Goal: Task Accomplishment & Management: Manage account settings

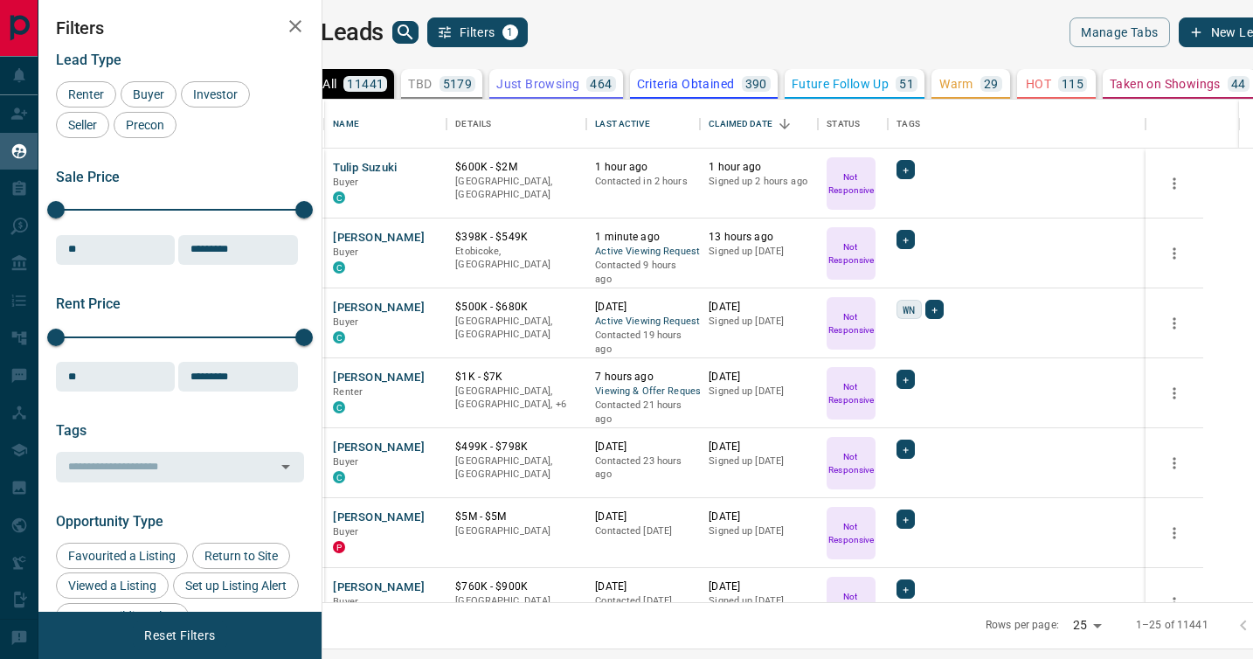
scroll to position [502, 923]
click at [432, 80] on p "TBD" at bounding box center [420, 84] width 24 height 12
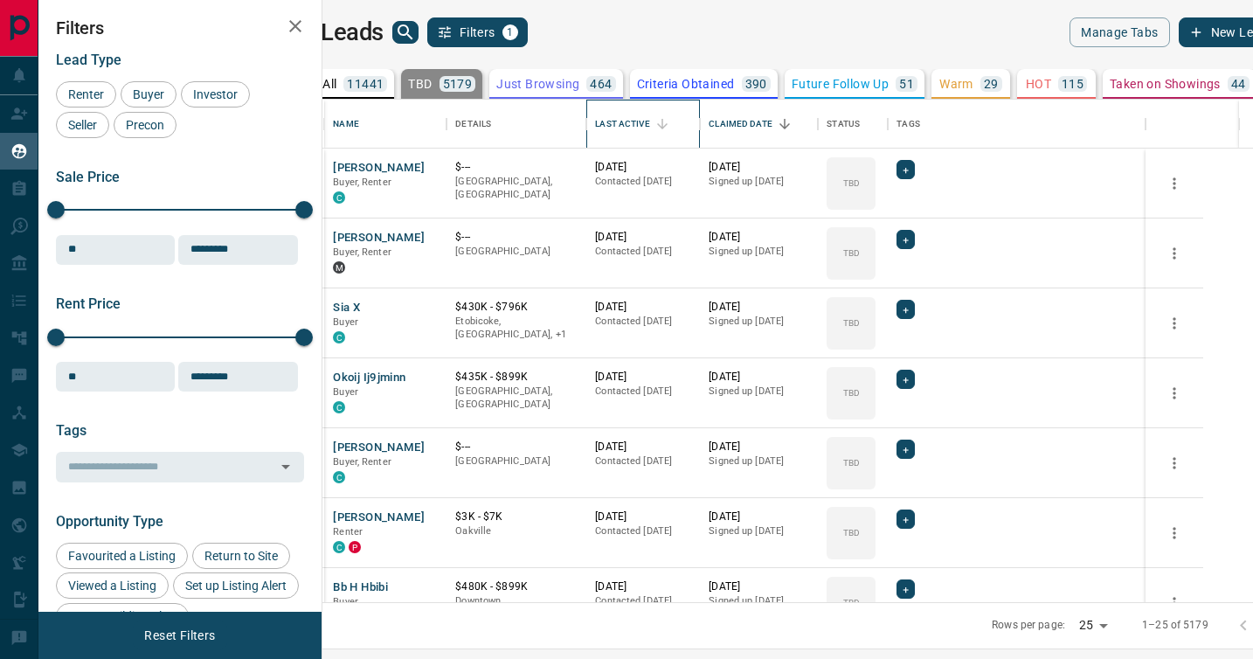
click at [649, 121] on div "Last Active" at bounding box center [622, 124] width 54 height 49
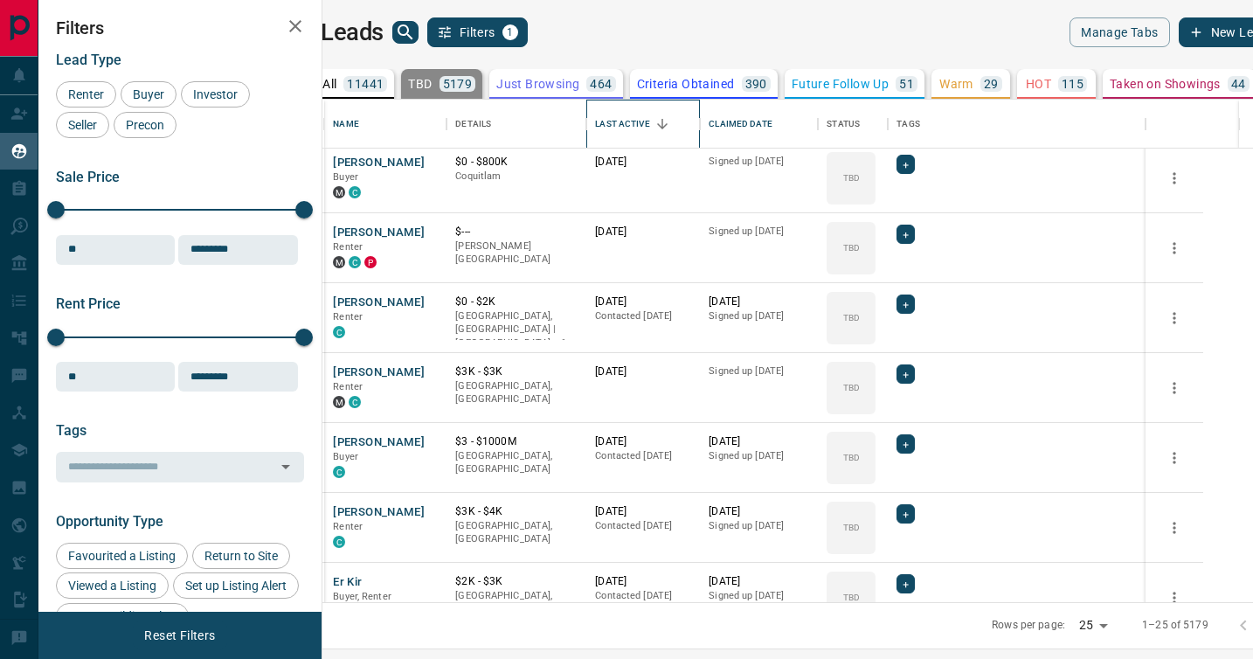
scroll to position [0, 0]
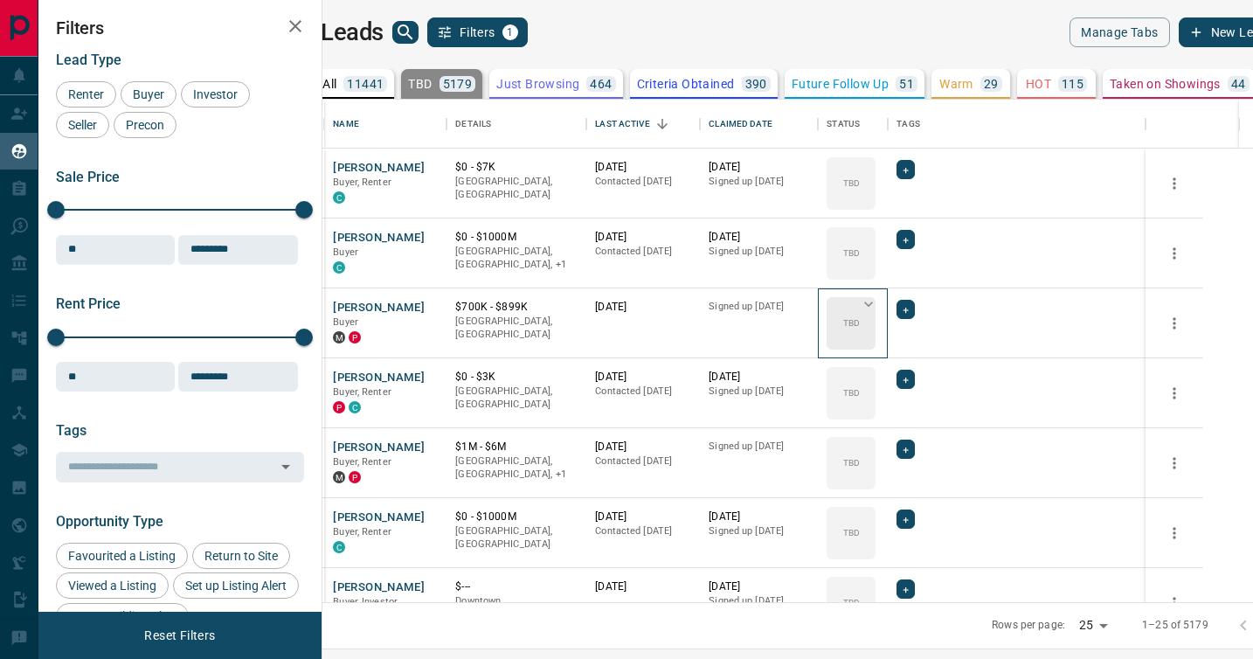
click at [876, 312] on div "TBD" at bounding box center [851, 323] width 49 height 52
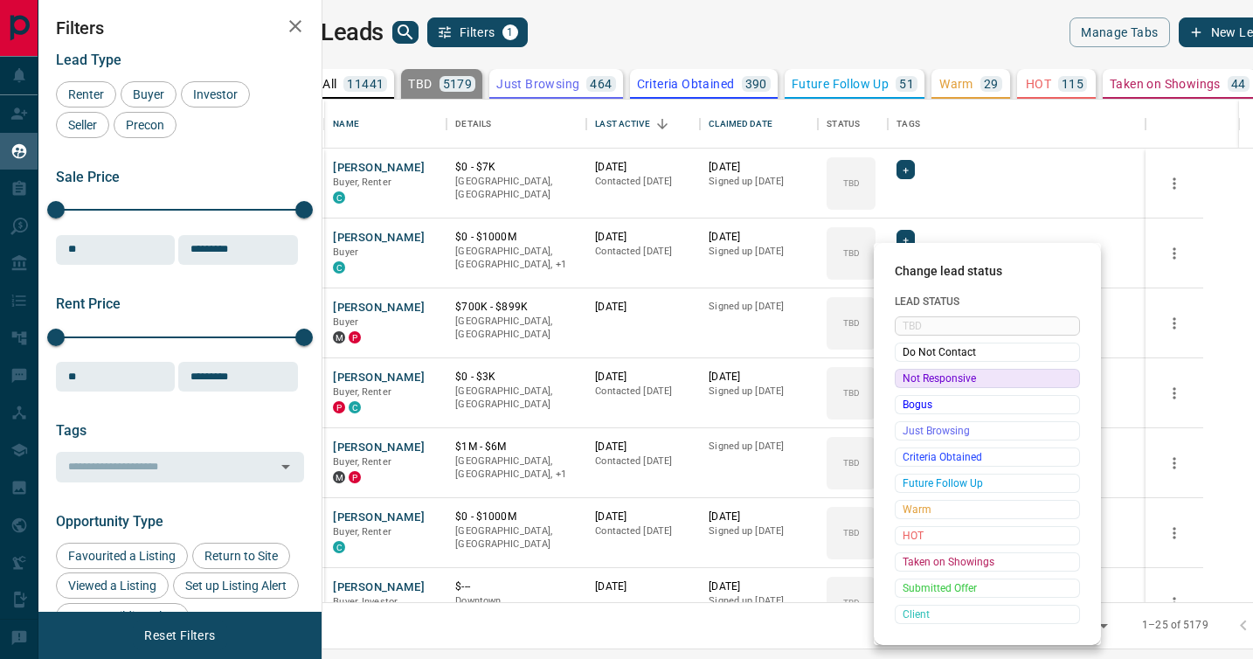
click at [919, 377] on span "Not Responsive" at bounding box center [988, 378] width 170 height 17
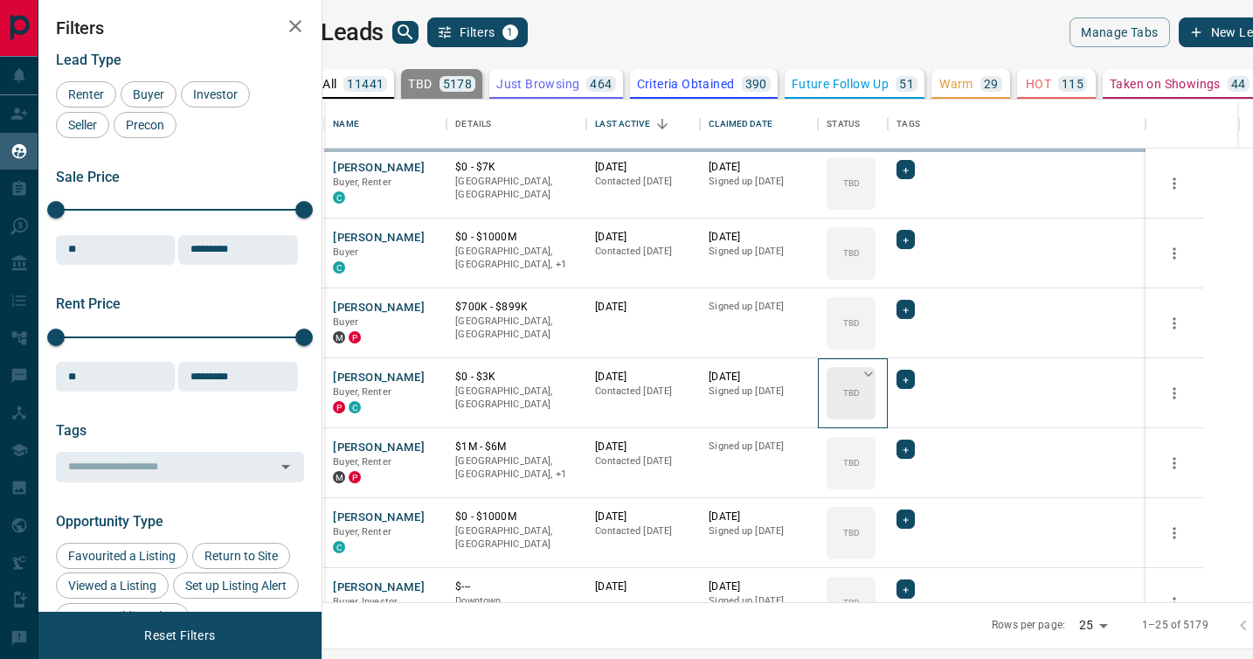
click at [877, 377] on icon at bounding box center [868, 373] width 17 height 17
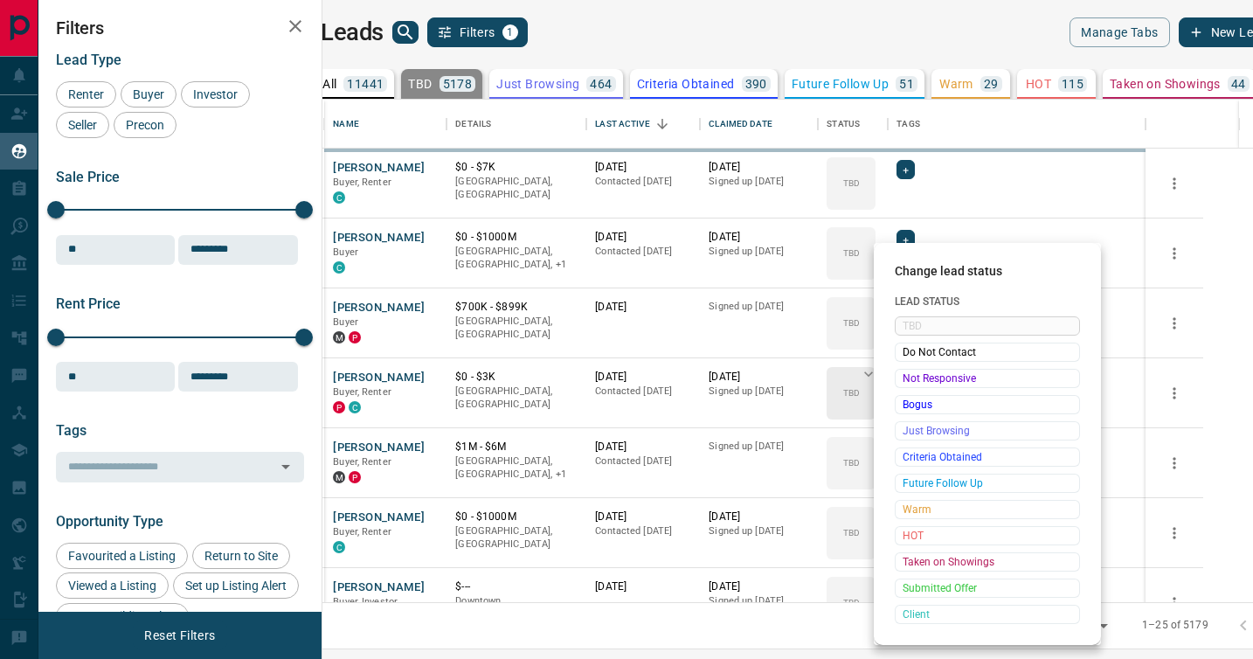
click at [909, 377] on span "Not Responsive" at bounding box center [988, 378] width 170 height 17
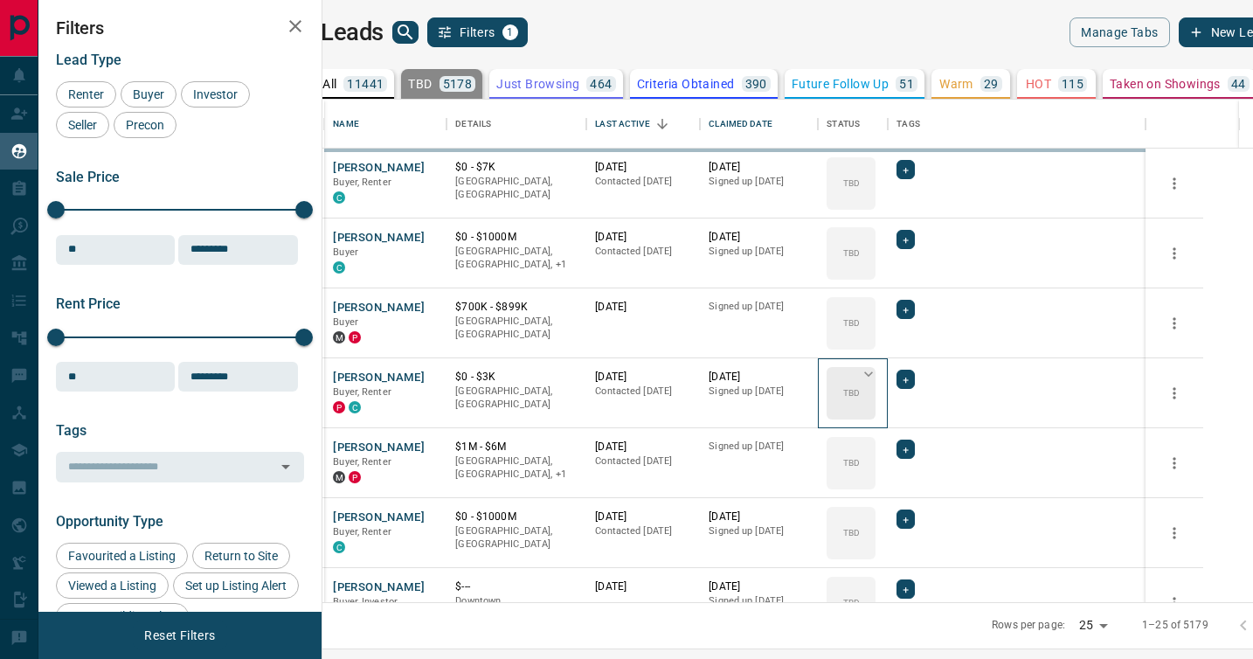
click at [876, 437] on div "TBD" at bounding box center [851, 463] width 49 height 52
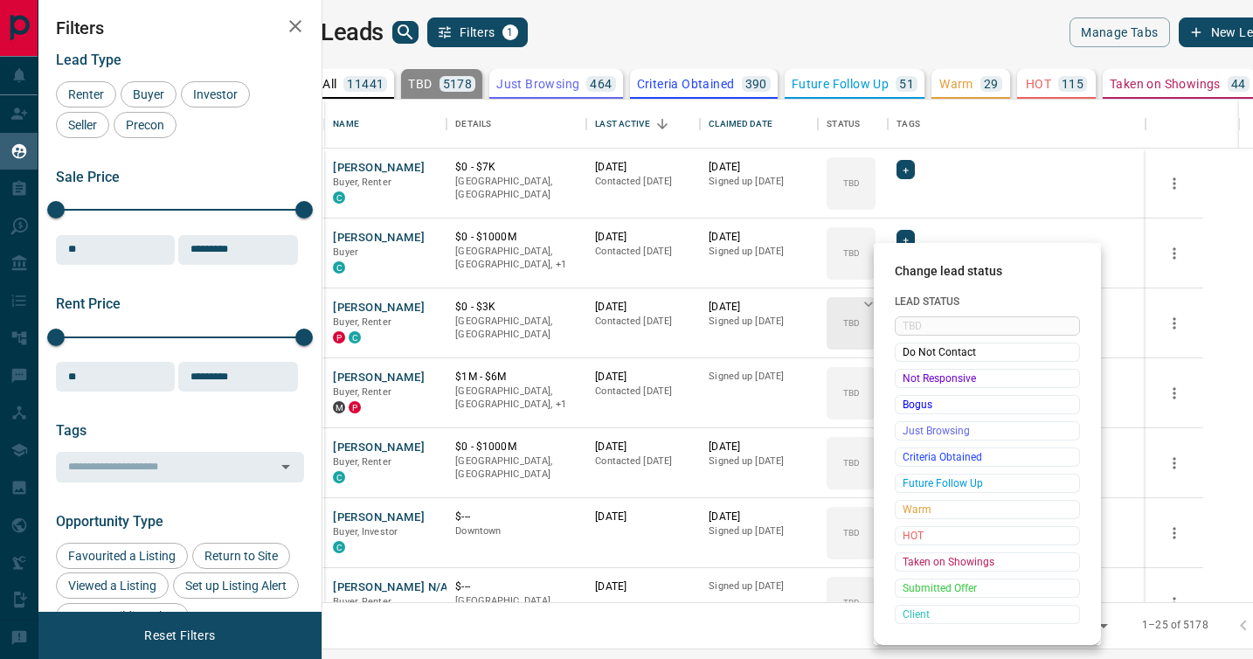
click at [909, 377] on span "Not Responsive" at bounding box center [988, 378] width 170 height 17
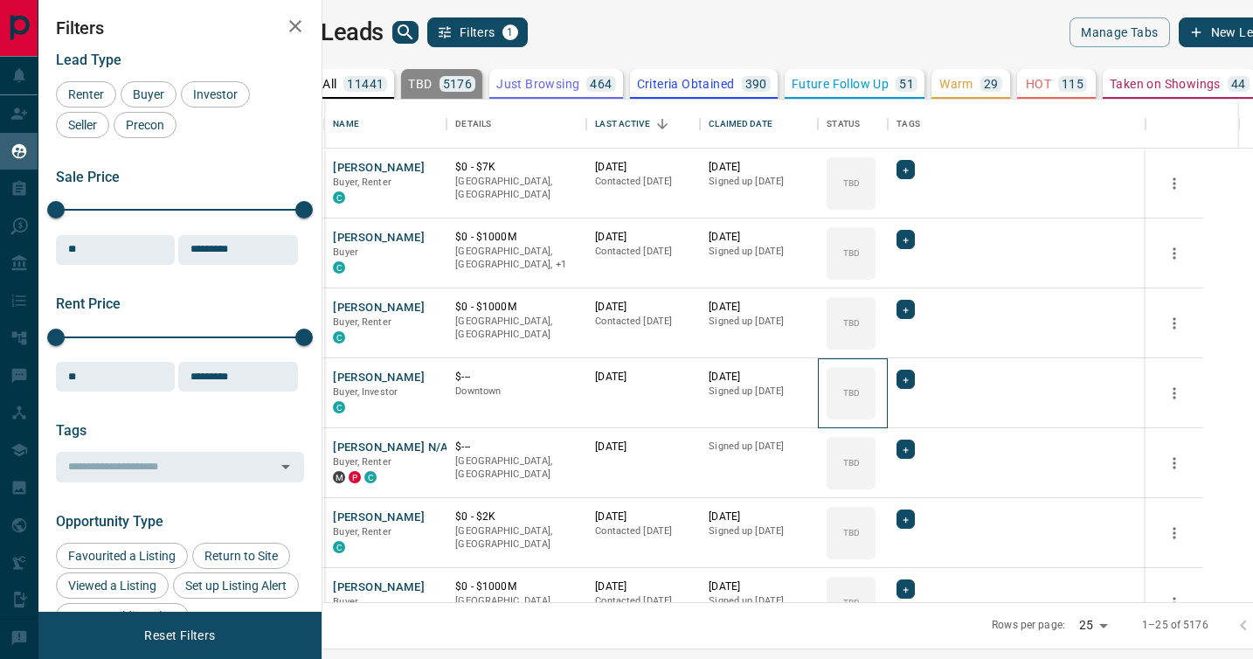
click at [0, 0] on icon at bounding box center [0, 0] width 0 height 0
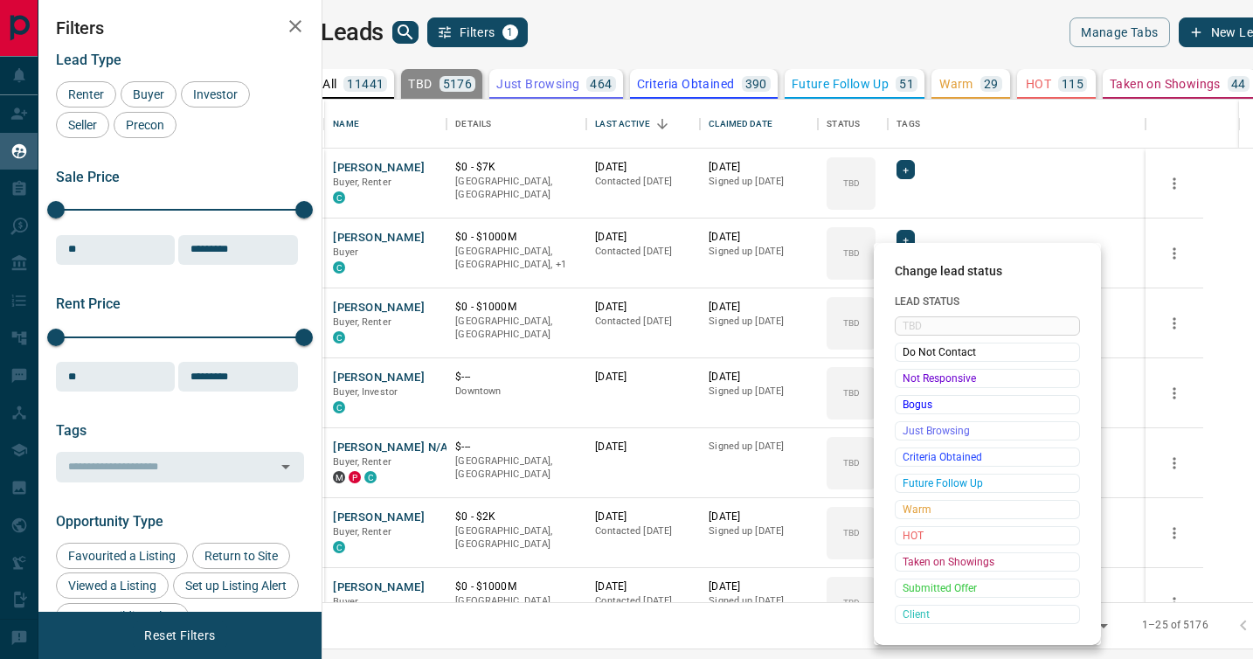
click at [909, 377] on span "Not Responsive" at bounding box center [988, 378] width 170 height 17
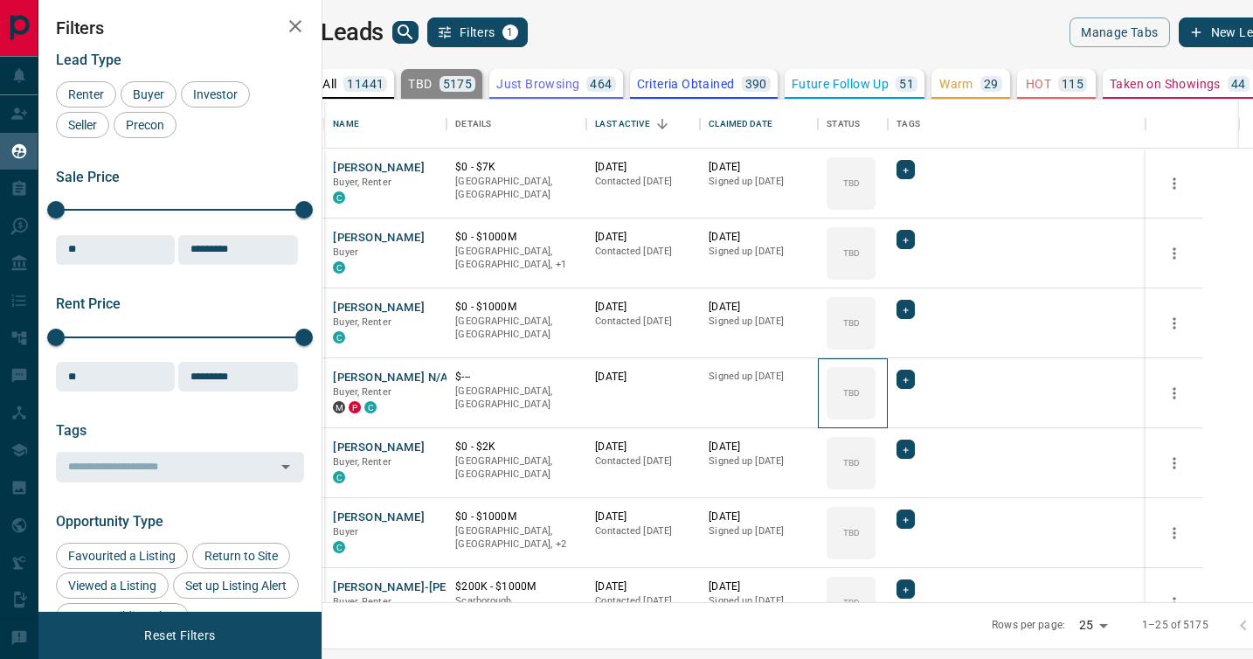
click at [0, 0] on icon at bounding box center [0, 0] width 0 height 0
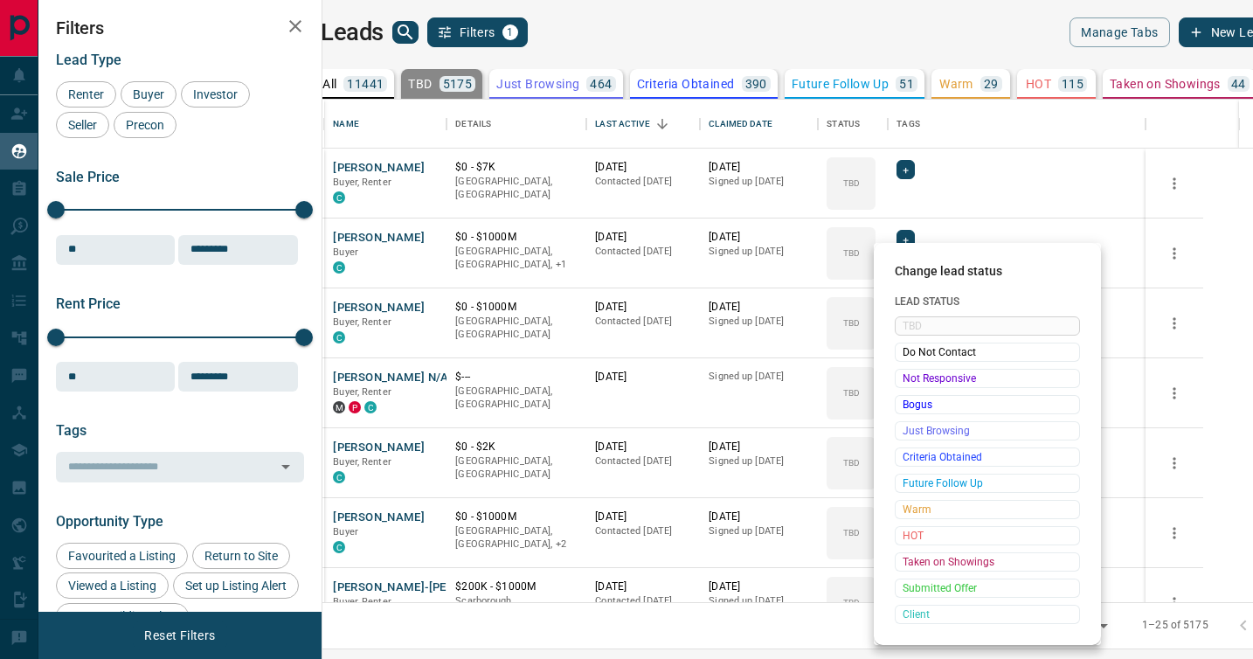
click at [909, 377] on span "Not Responsive" at bounding box center [988, 378] width 170 height 17
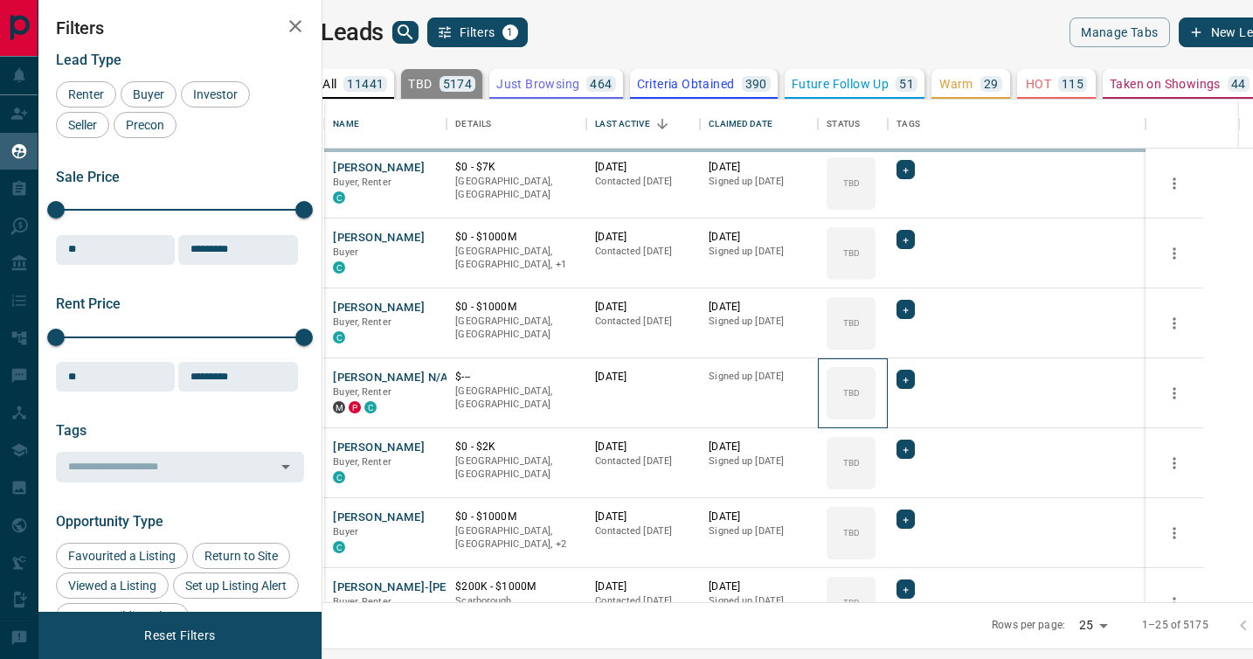
click at [0, 0] on icon at bounding box center [0, 0] width 0 height 0
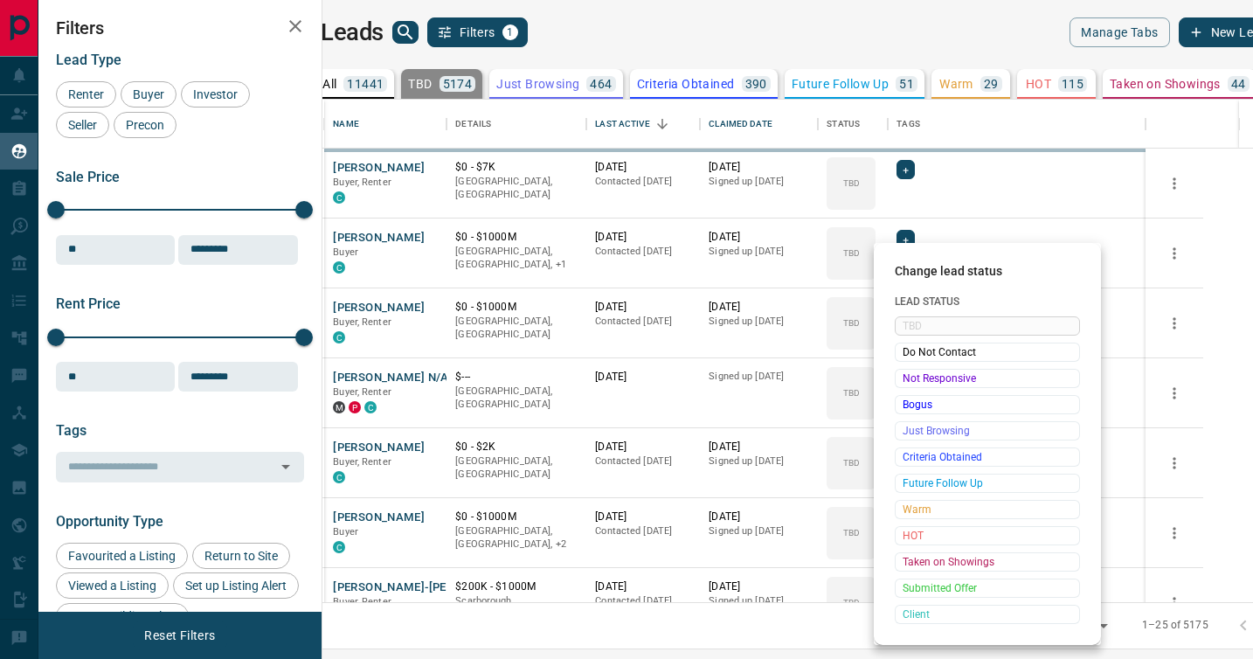
click at [909, 377] on span "Not Responsive" at bounding box center [988, 378] width 170 height 17
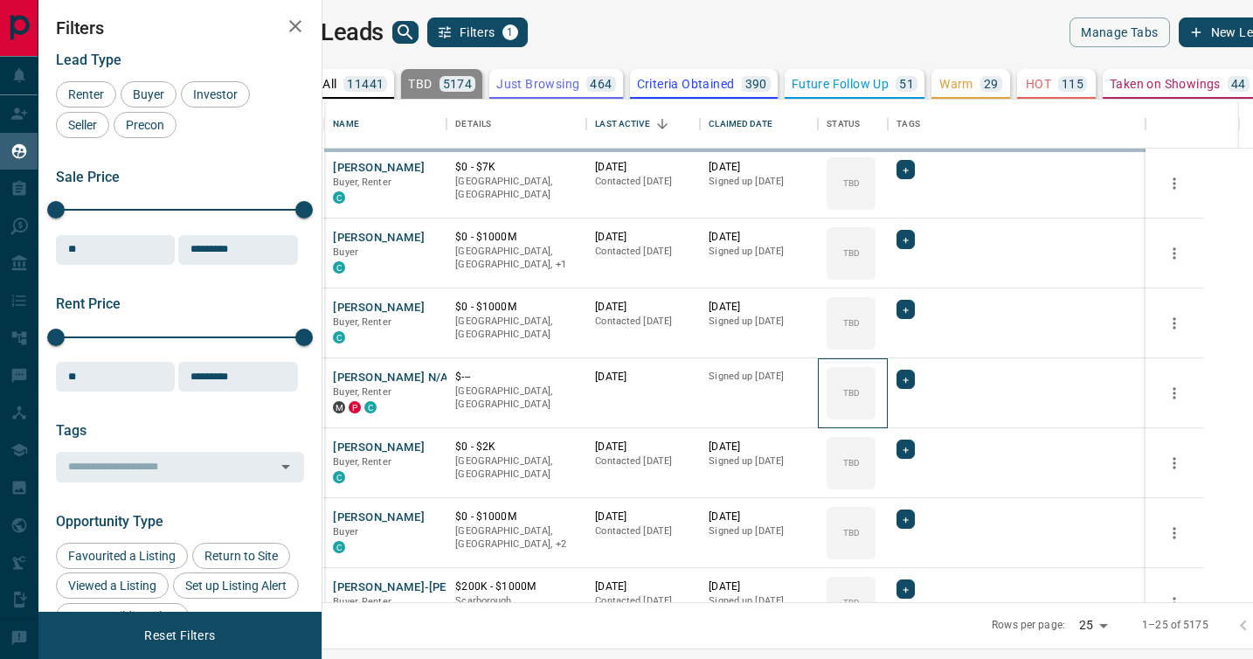
click at [0, 0] on icon at bounding box center [0, 0] width 0 height 0
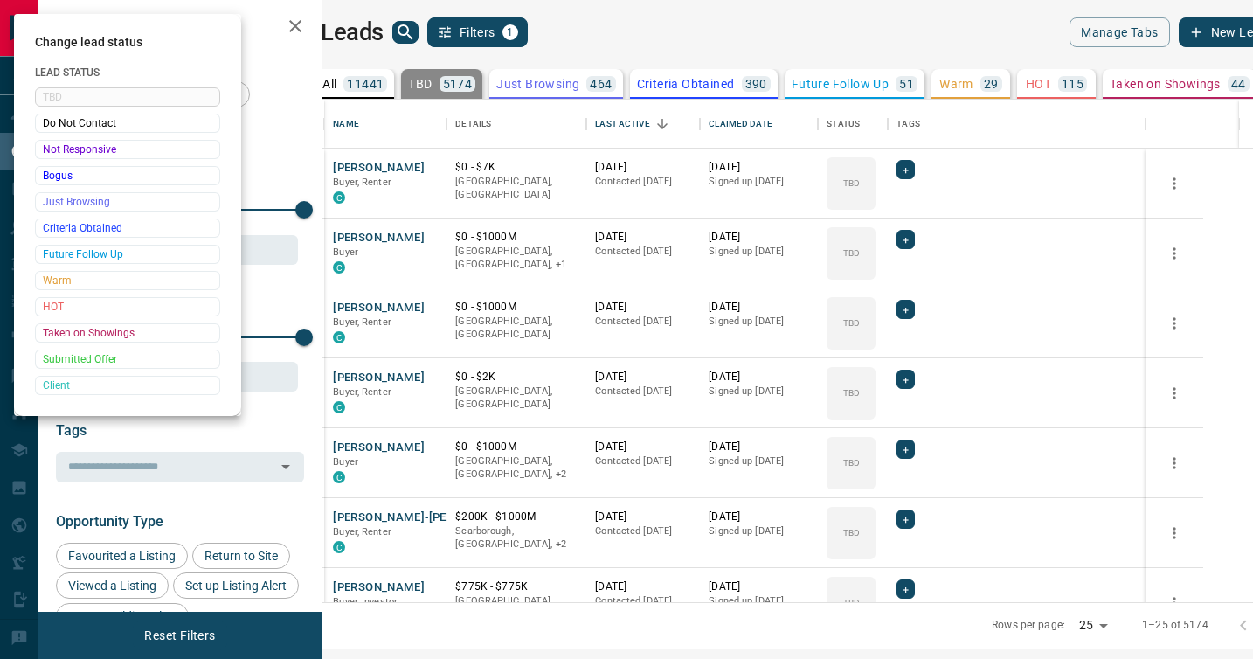
click at [903, 385] on div at bounding box center [626, 329] width 1253 height 659
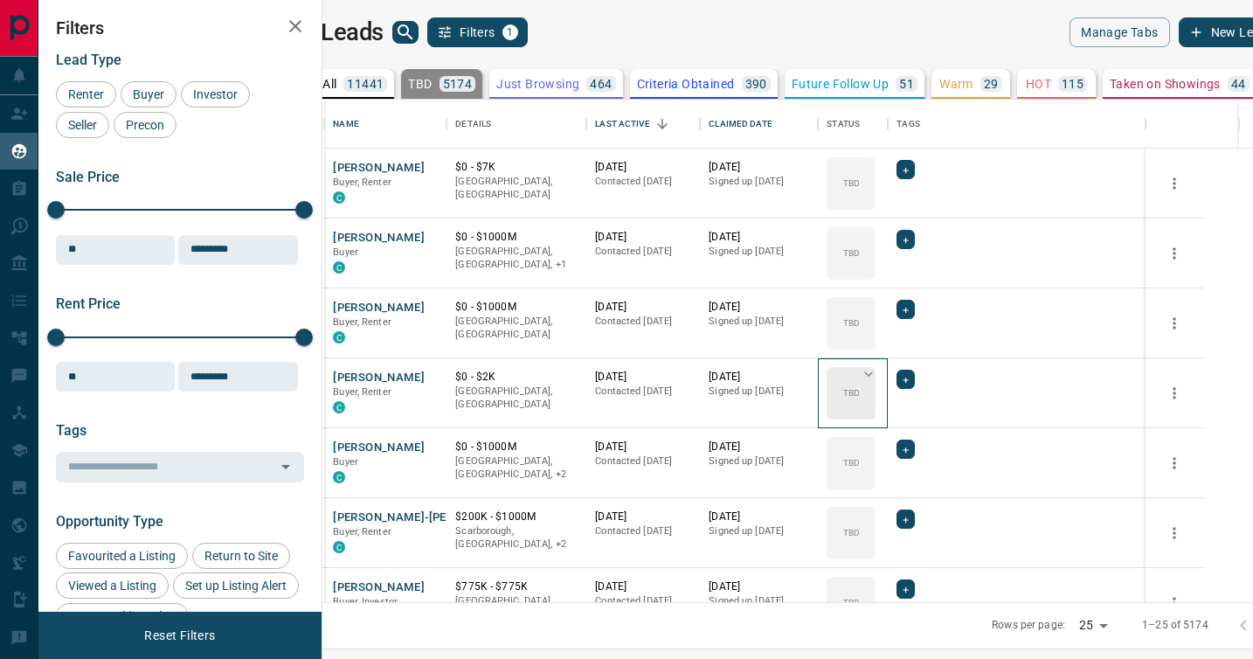
click at [876, 378] on div "TBD" at bounding box center [851, 393] width 49 height 52
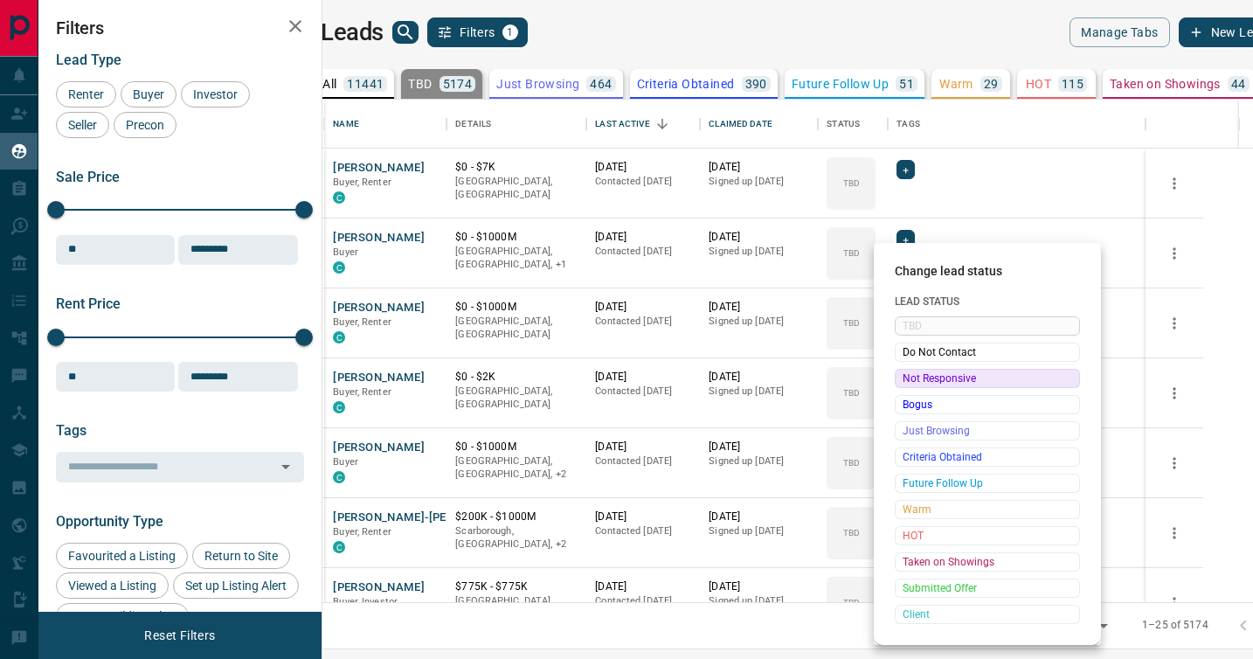
click at [911, 378] on span "Not Responsive" at bounding box center [988, 378] width 170 height 17
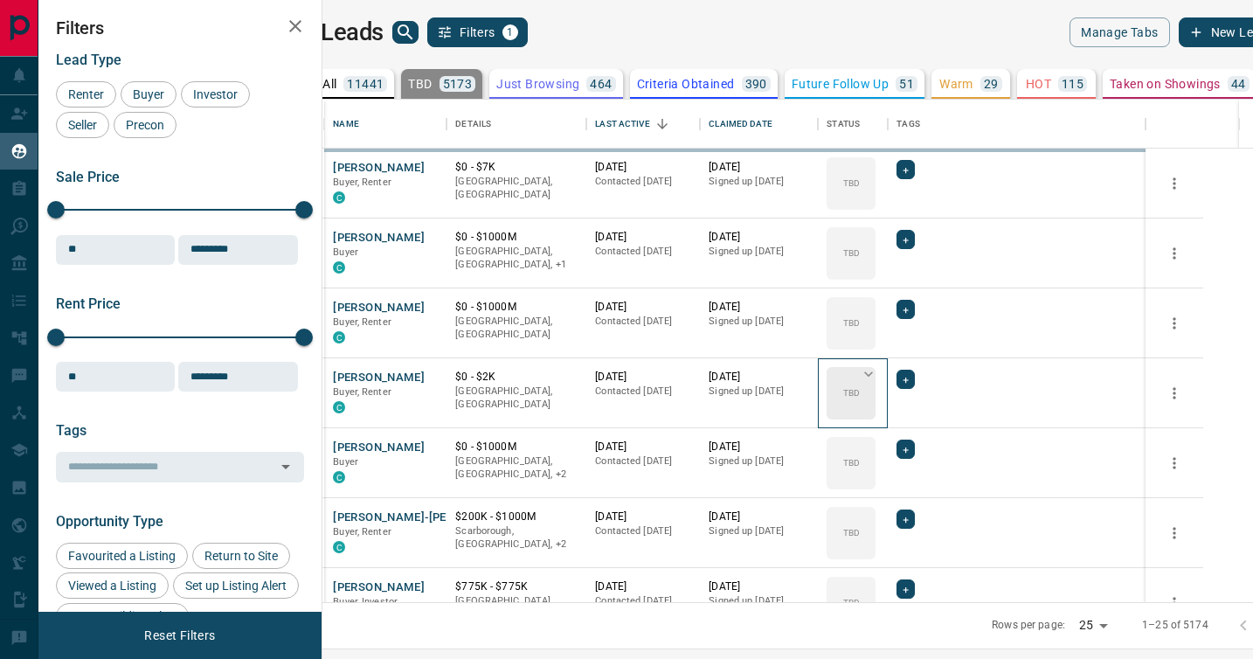
click at [877, 378] on icon at bounding box center [868, 373] width 17 height 17
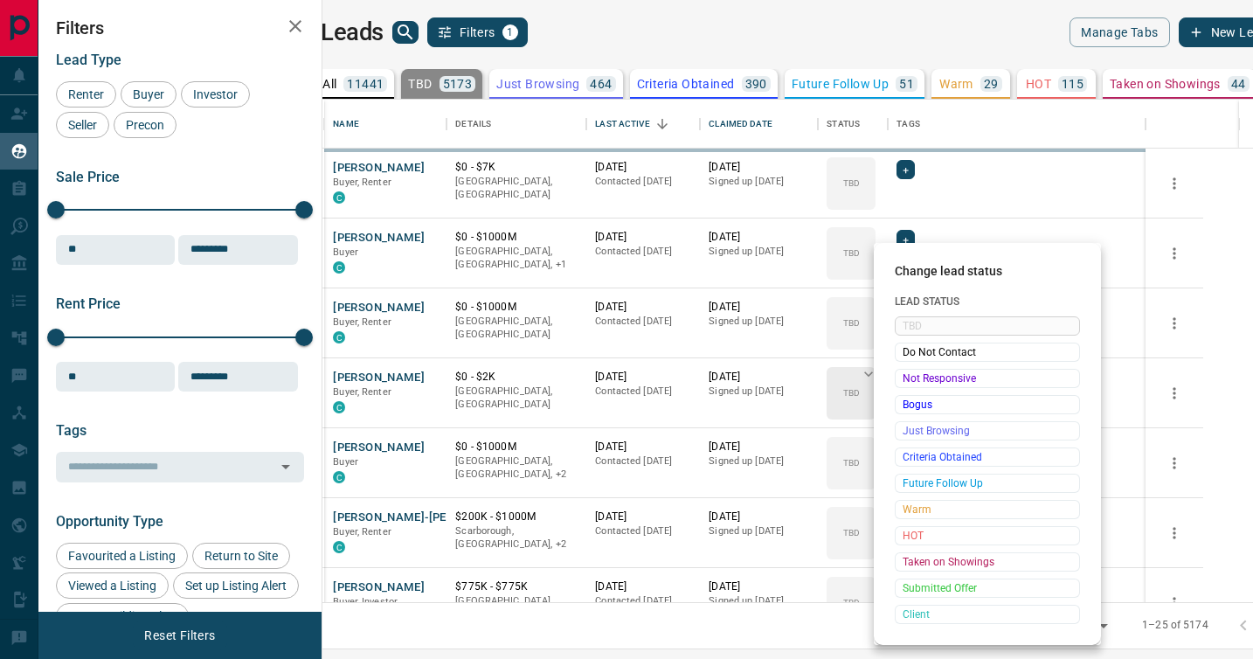
click at [910, 378] on span "Not Responsive" at bounding box center [988, 378] width 170 height 17
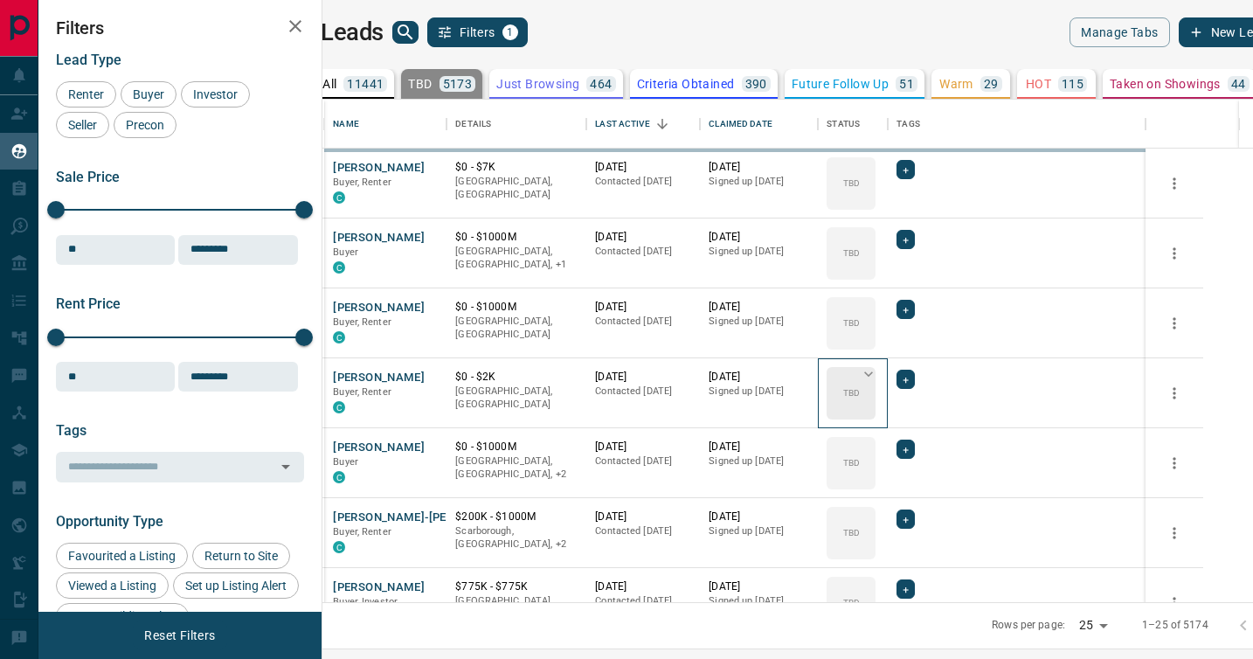
click at [877, 378] on icon at bounding box center [868, 373] width 17 height 17
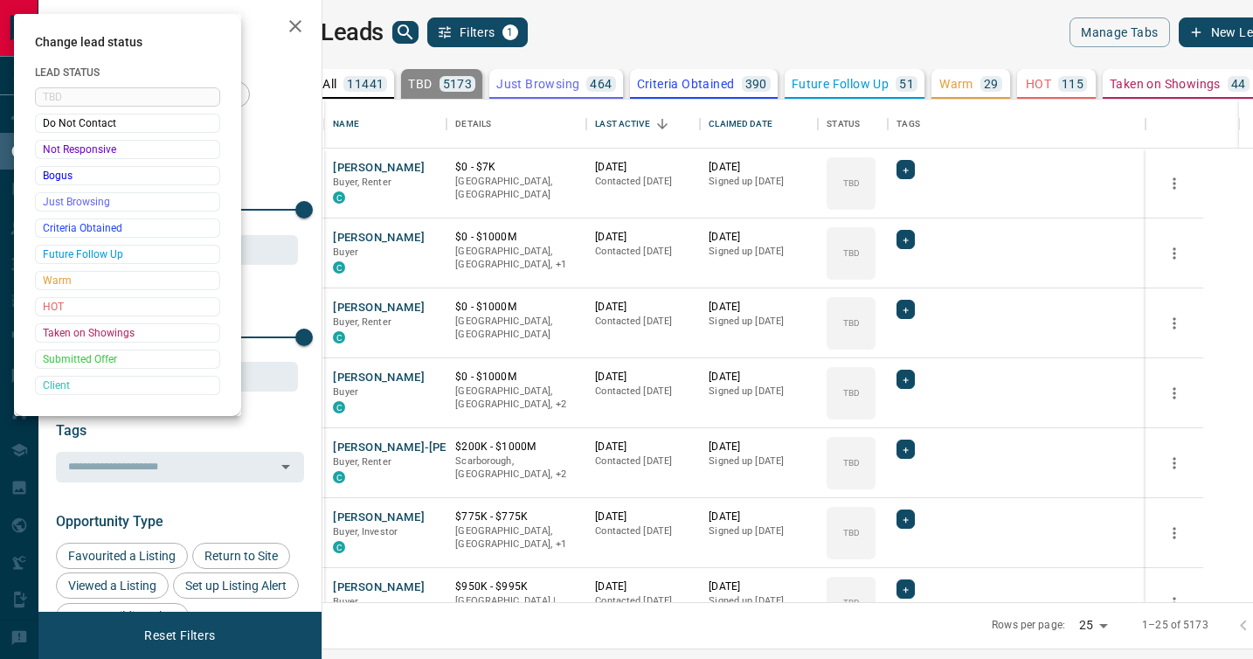
click at [910, 378] on div at bounding box center [626, 329] width 1253 height 659
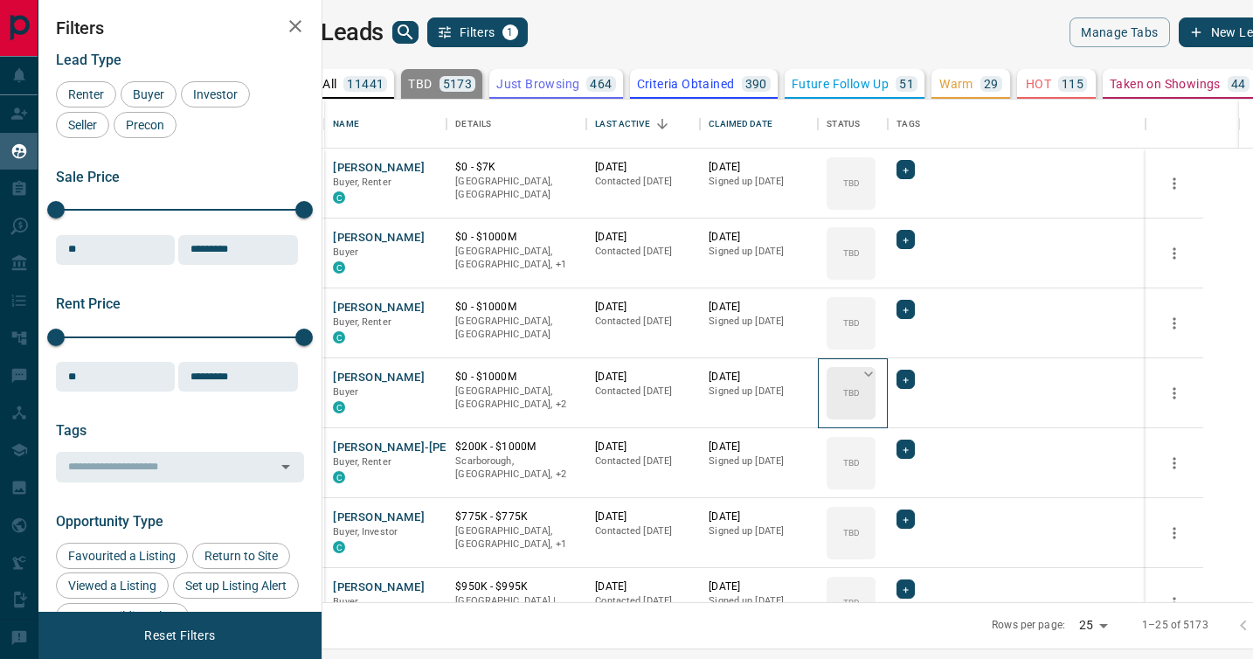
click at [876, 380] on div "TBD" at bounding box center [851, 393] width 49 height 52
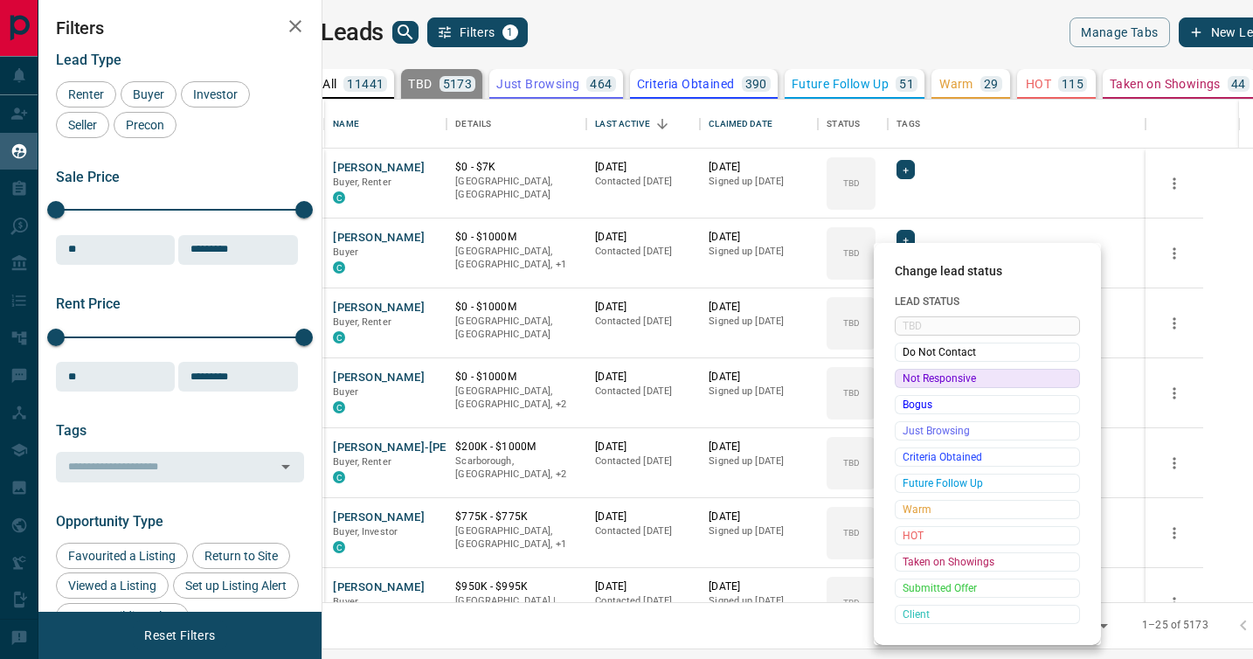
click at [916, 380] on span "Not Responsive" at bounding box center [988, 378] width 170 height 17
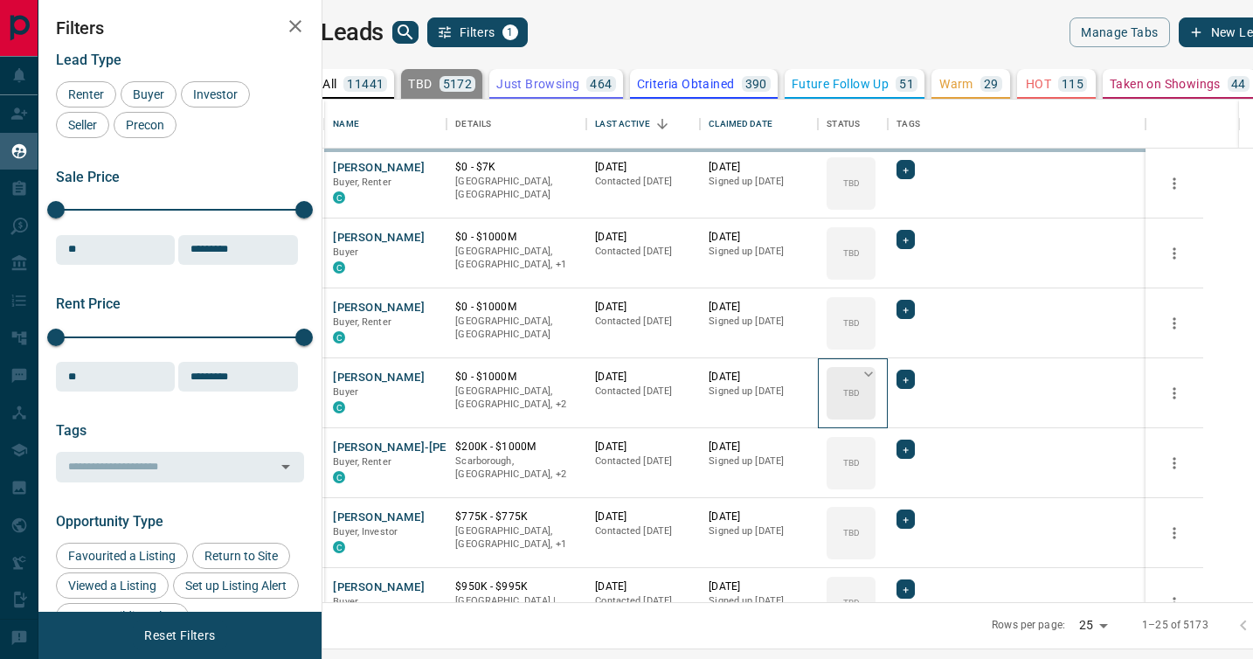
click at [877, 380] on icon at bounding box center [868, 373] width 17 height 17
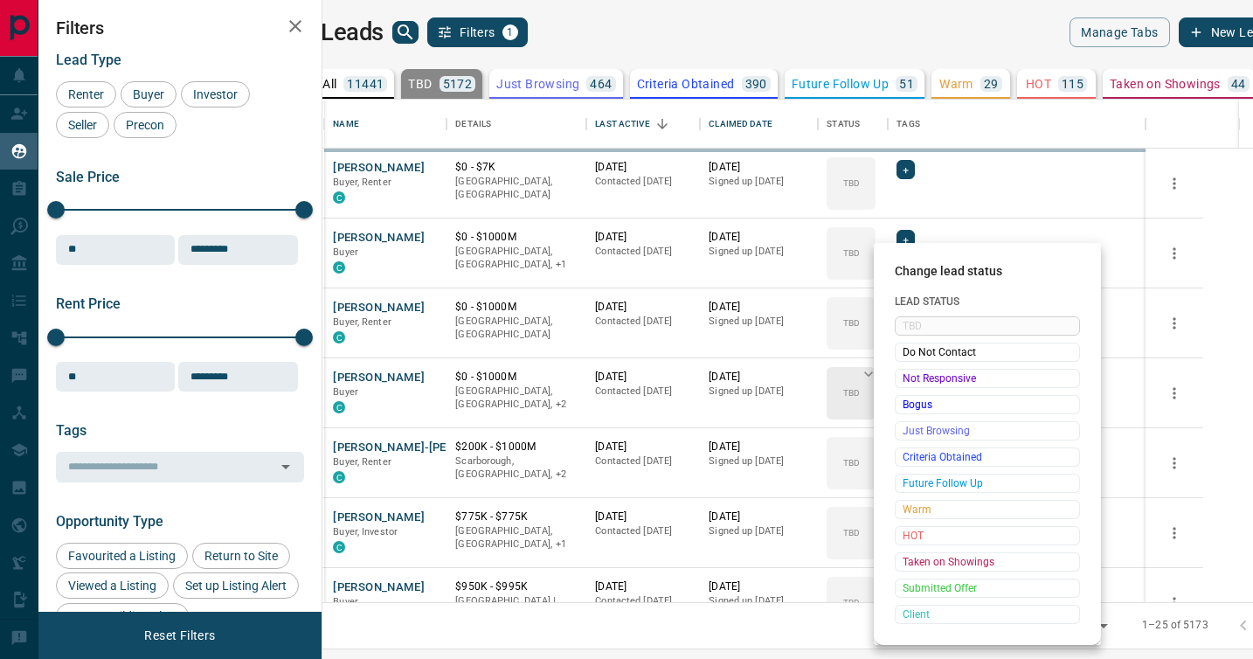
click at [910, 380] on span "Not Responsive" at bounding box center [988, 378] width 170 height 17
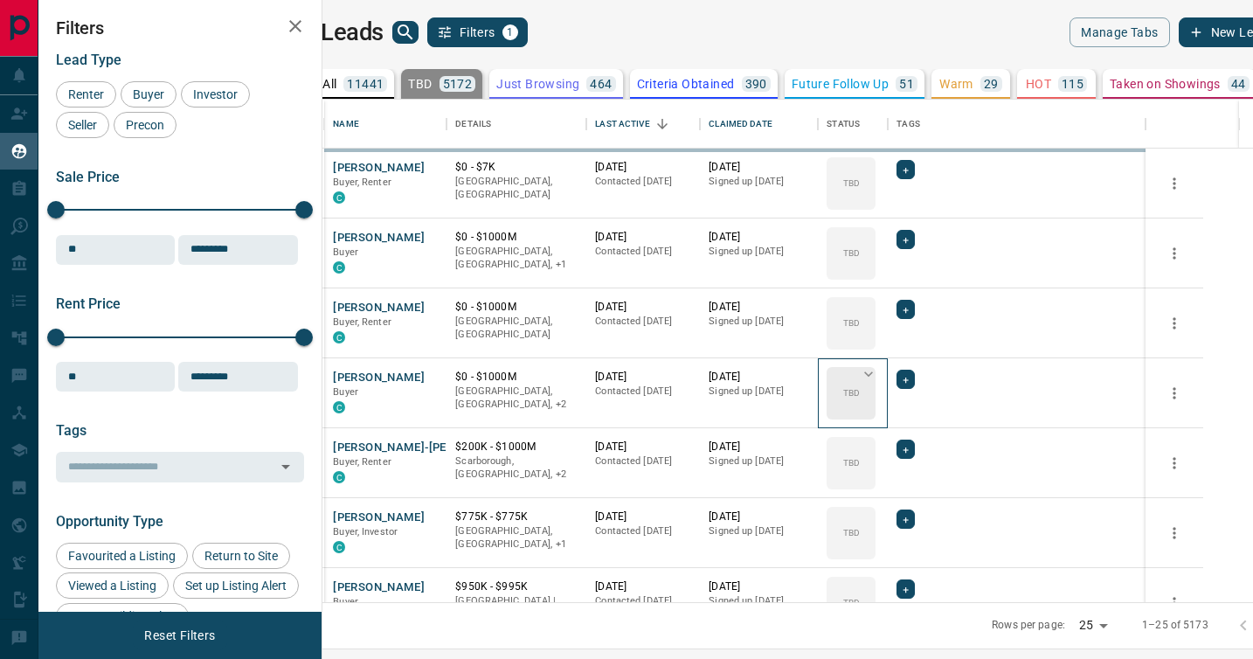
click at [877, 380] on icon at bounding box center [868, 373] width 17 height 17
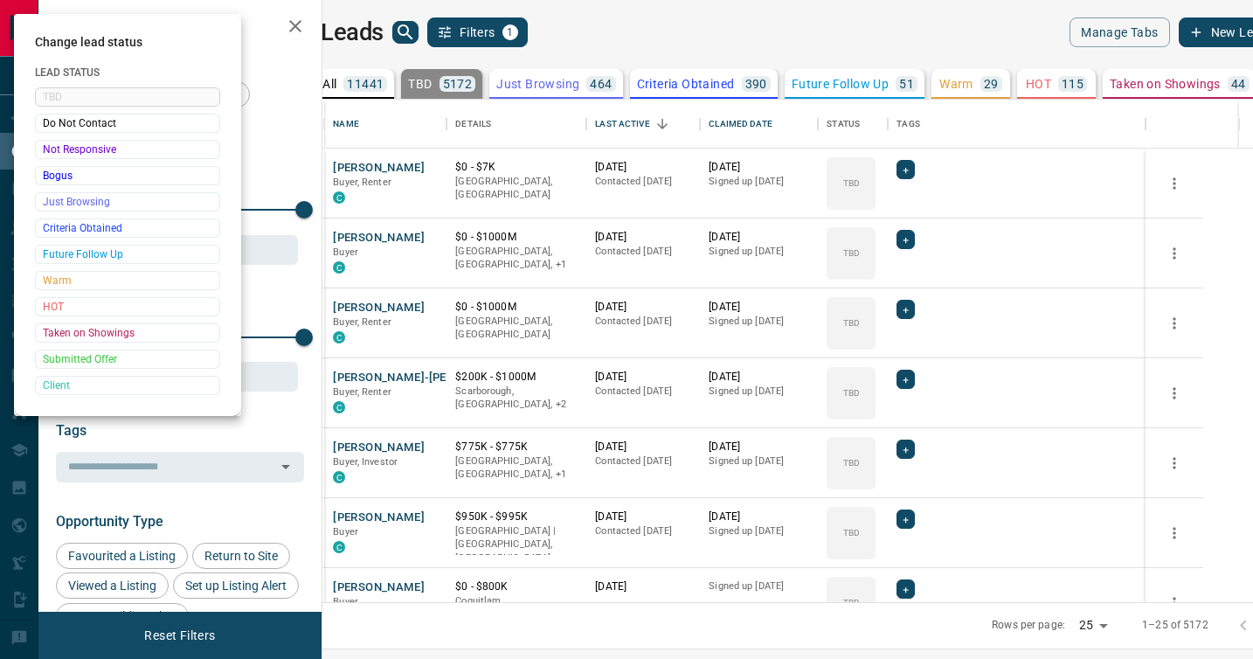
click at [910, 380] on div at bounding box center [626, 329] width 1253 height 659
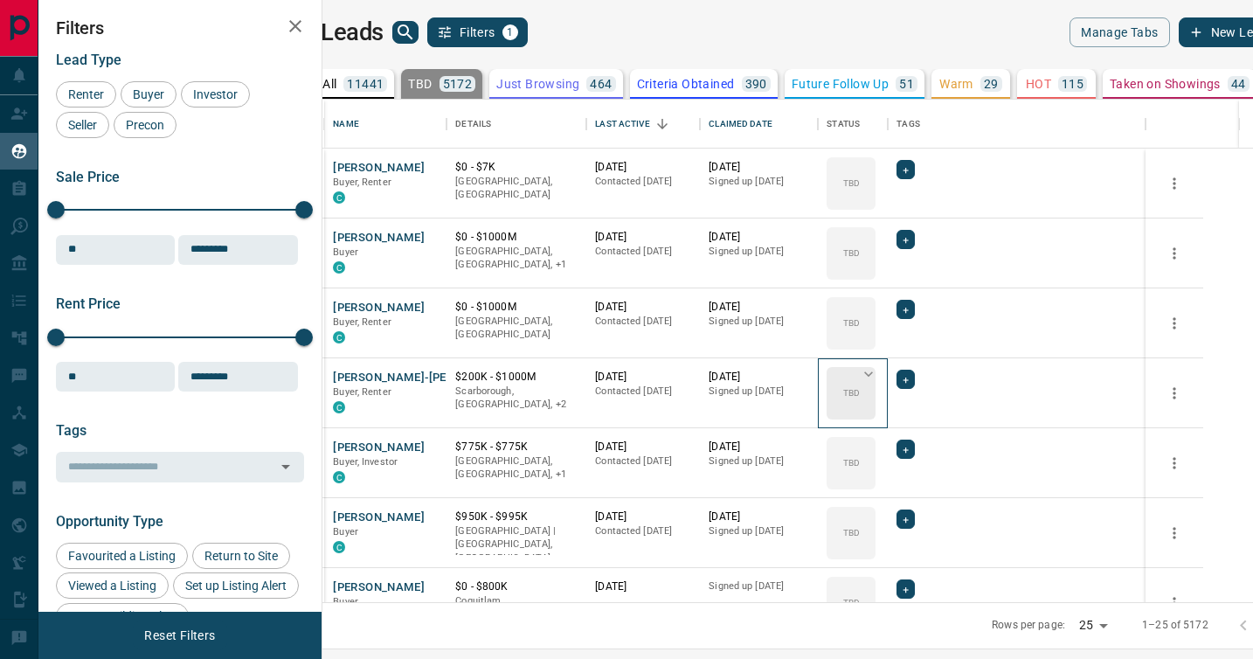
click at [876, 377] on div "TBD" at bounding box center [851, 393] width 49 height 52
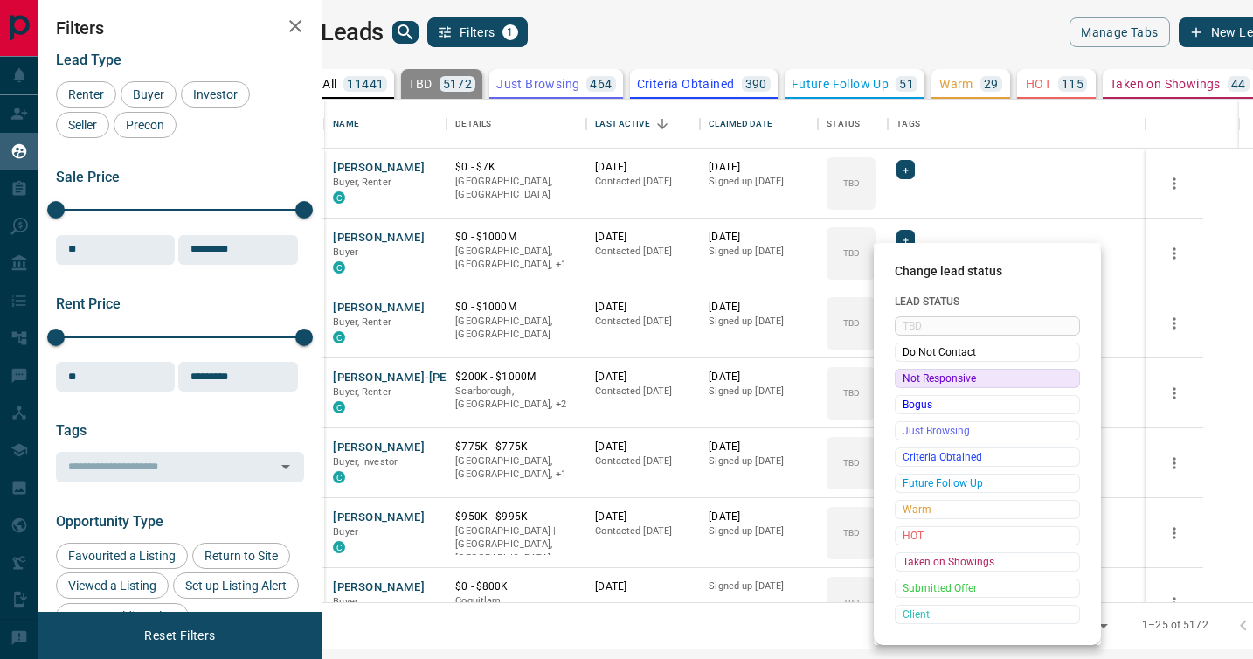
click at [912, 382] on span "Not Responsive" at bounding box center [988, 378] width 170 height 17
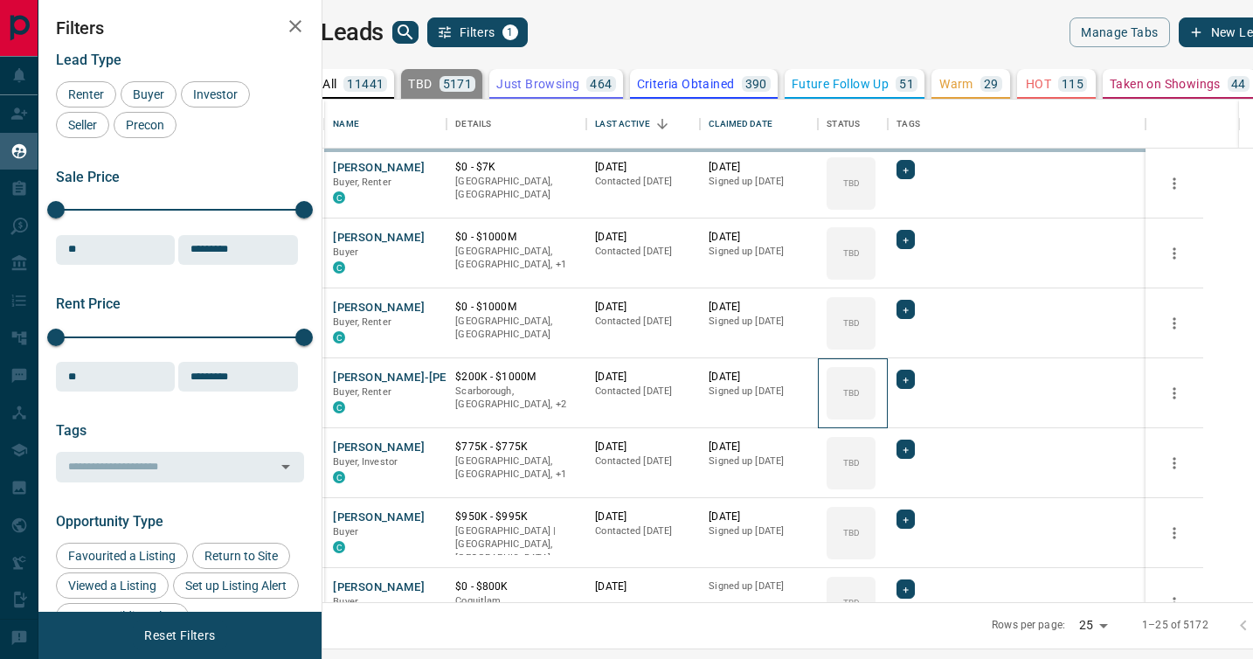
click at [876, 382] on div "TBD" at bounding box center [851, 393] width 49 height 52
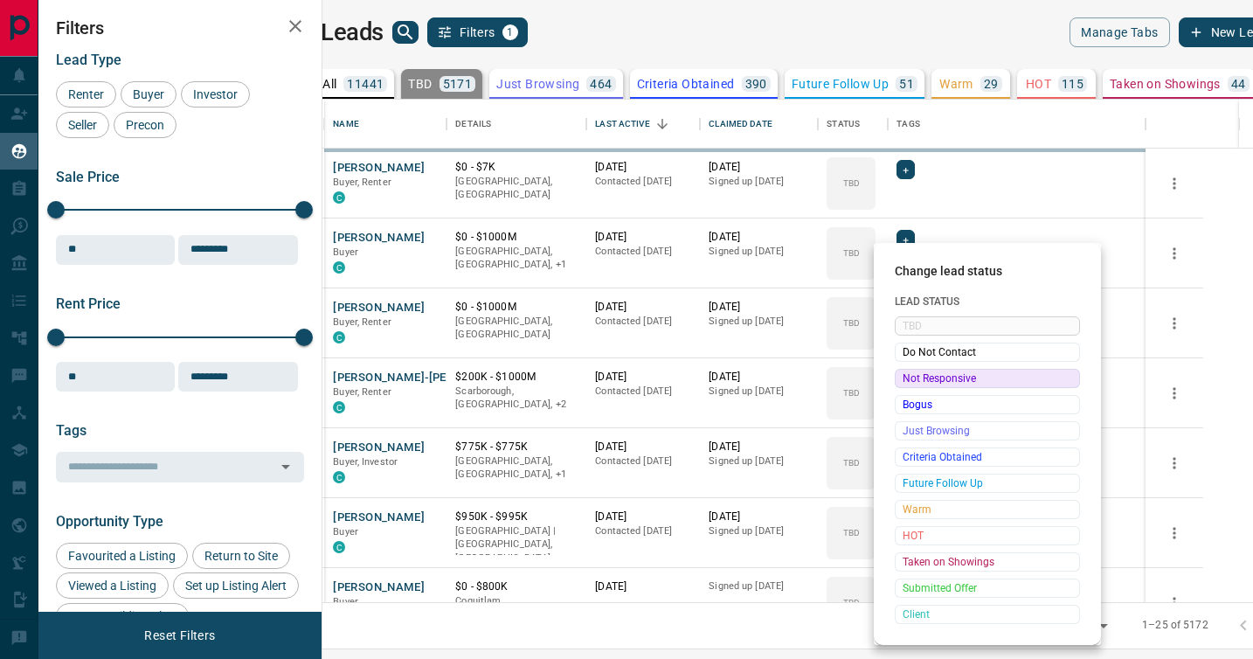
click at [912, 382] on span "Not Responsive" at bounding box center [988, 378] width 170 height 17
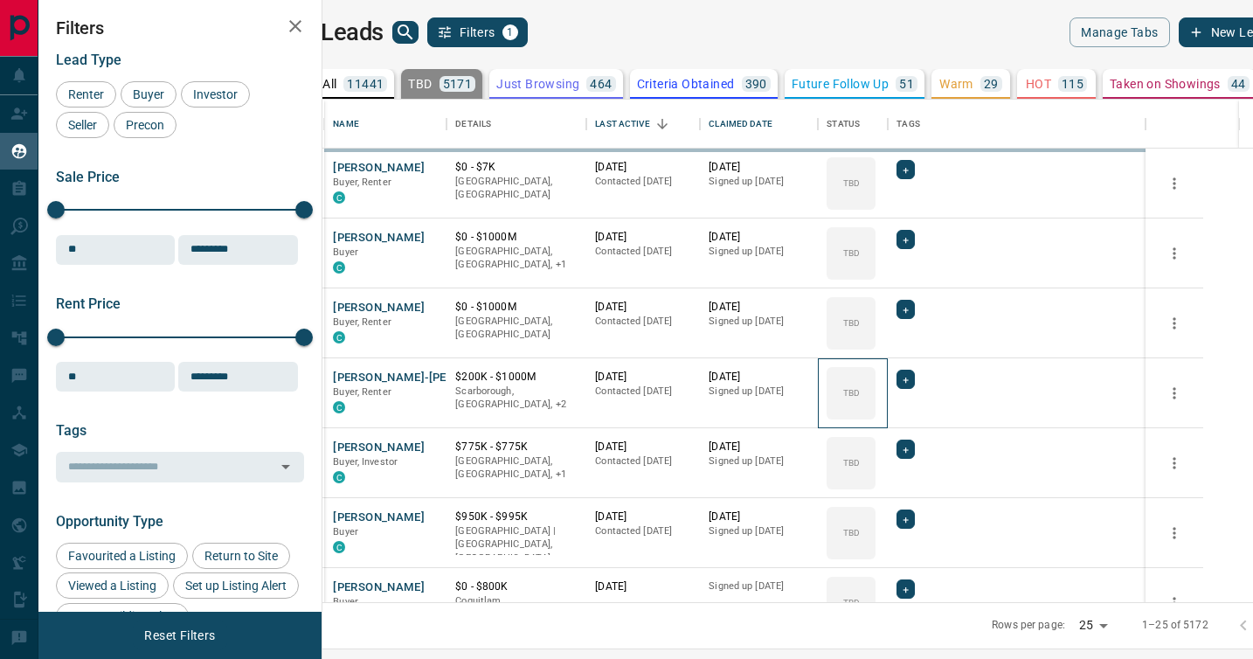
click at [876, 382] on div "TBD" at bounding box center [851, 393] width 49 height 52
